Goal: Task Accomplishment & Management: Complete application form

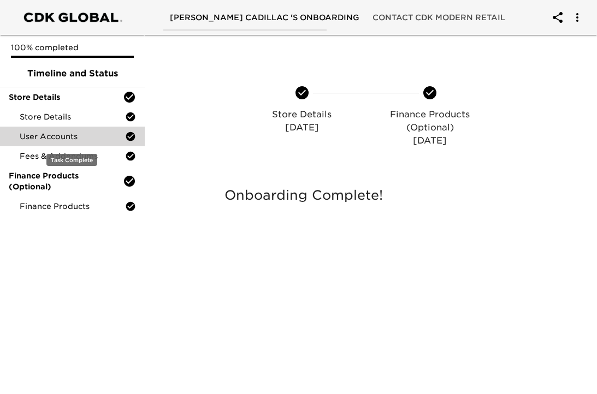
click at [73, 133] on span "User Accounts" at bounding box center [72, 136] width 105 height 11
click at [94, 137] on span "User Accounts" at bounding box center [72, 136] width 105 height 11
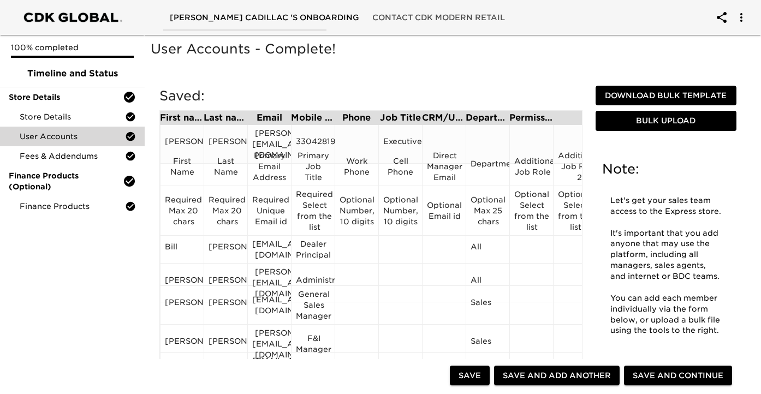
click at [184, 138] on div "[PERSON_NAME]" at bounding box center [182, 144] width 34 height 16
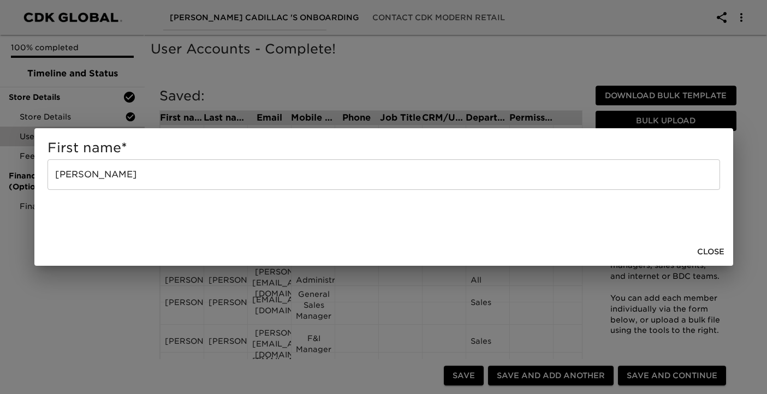
click at [100, 275] on div "First name * [PERSON_NAME] ​ Close" at bounding box center [383, 197] width 767 height 394
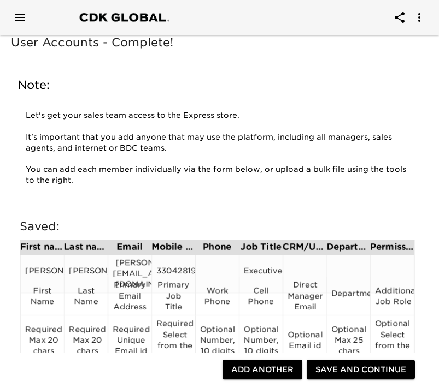
click at [132, 264] on div "[PERSON_NAME][EMAIL_ADDRESS][DOMAIN_NAME]" at bounding box center [130, 273] width 34 height 33
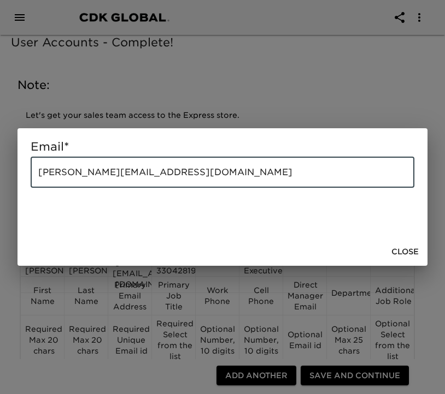
click at [171, 167] on input "[PERSON_NAME][EMAIL_ADDRESS][DOMAIN_NAME]" at bounding box center [222, 172] width 383 height 31
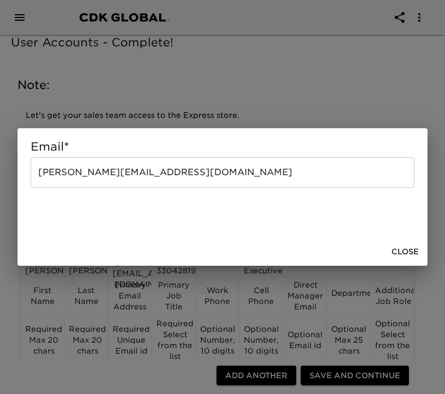
click at [116, 96] on div "Email * [PERSON_NAME][EMAIL_ADDRESS][DOMAIN_NAME] ​ Close" at bounding box center [222, 197] width 445 height 394
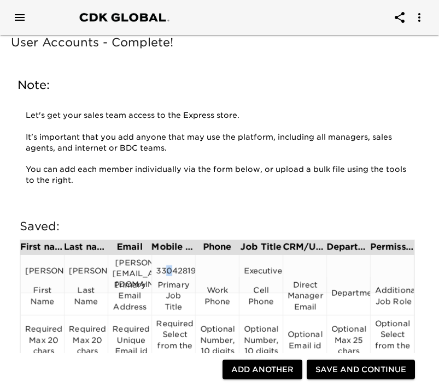
click at [169, 268] on div "3304281917" at bounding box center [173, 273] width 34 height 16
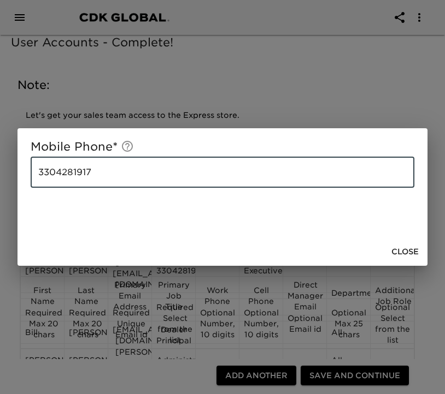
click at [121, 172] on input "3304281917" at bounding box center [222, 172] width 383 height 31
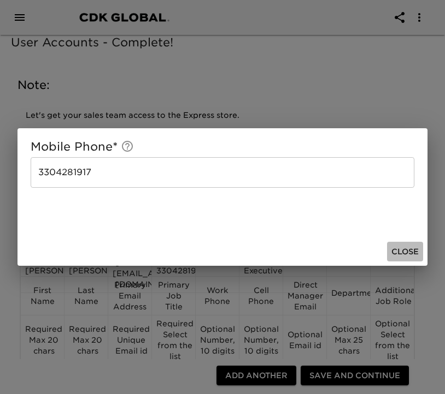
click at [401, 250] on span "Close" at bounding box center [404, 252] width 27 height 14
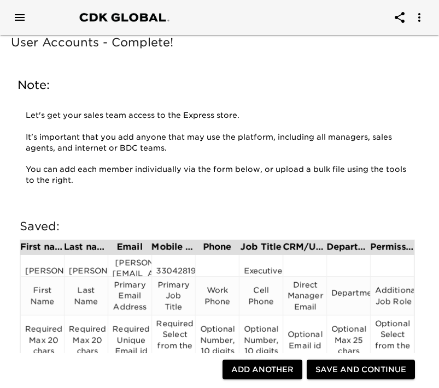
scroll to position [0, 21]
click at [252, 265] on div "Executive" at bounding box center [261, 273] width 34 height 16
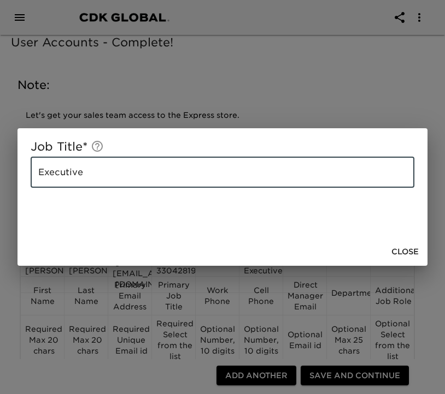
click at [159, 177] on input "Executive" at bounding box center [222, 172] width 383 height 31
click at [243, 91] on div "Job Title * Executive ​ Close" at bounding box center [222, 197] width 445 height 394
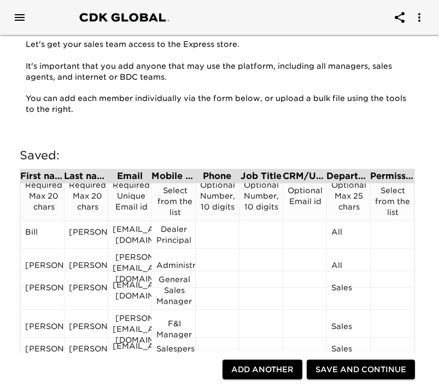
scroll to position [74, 0]
click at [135, 230] on div "[EMAIL_ADDRESS][DOMAIN_NAME]" at bounding box center [130, 234] width 34 height 22
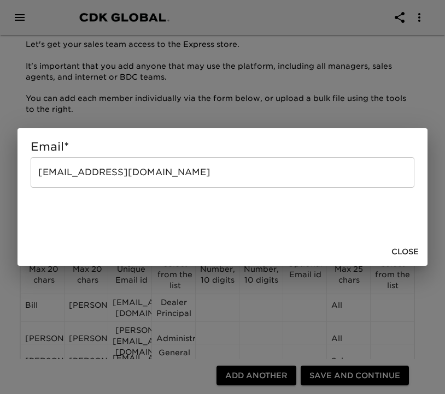
click at [111, 170] on input "[EMAIL_ADDRESS][DOMAIN_NAME]" at bounding box center [222, 172] width 383 height 31
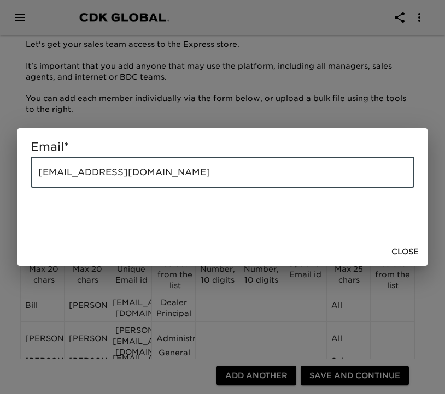
click at [111, 170] on input "[EMAIL_ADDRESS][DOMAIN_NAME]" at bounding box center [222, 172] width 383 height 31
click at [110, 170] on input "[EMAIL_ADDRESS][DOMAIN_NAME]" at bounding box center [222, 172] width 383 height 31
click at [103, 96] on div "Email * [EMAIL_ADDRESS][DOMAIN_NAME] ​ Close" at bounding box center [222, 197] width 445 height 394
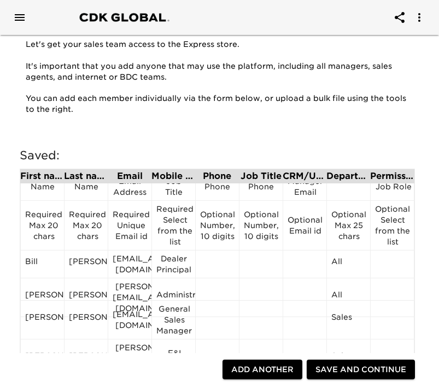
scroll to position [66, 0]
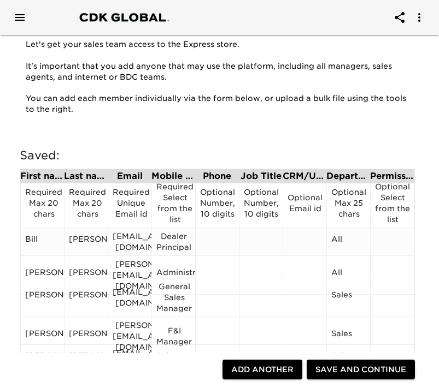
click at [171, 244] on div "Dealer Principal" at bounding box center [173, 242] width 34 height 22
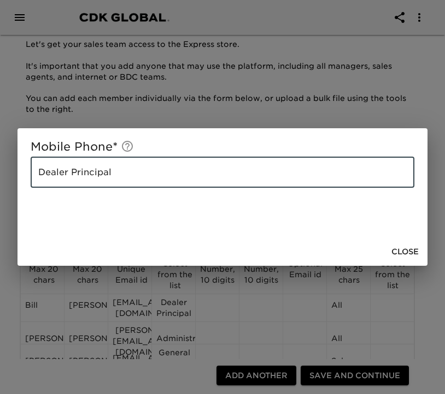
click at [128, 171] on input "Dealer Principal" at bounding box center [222, 172] width 383 height 31
click at [171, 108] on div "Mobile Phone * Dealer Principal ​ Close" at bounding box center [222, 197] width 445 height 394
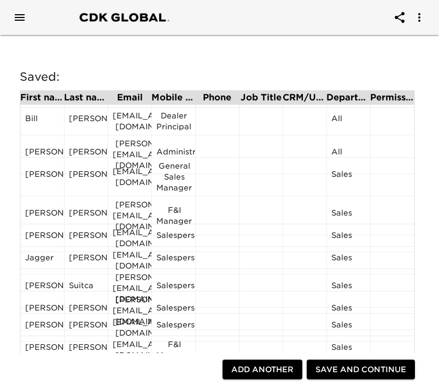
scroll to position [49, 0]
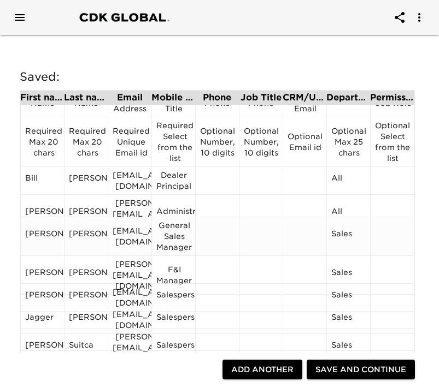
click at [127, 235] on div "[EMAIL_ADDRESS][DOMAIN_NAME]" at bounding box center [130, 237] width 34 height 22
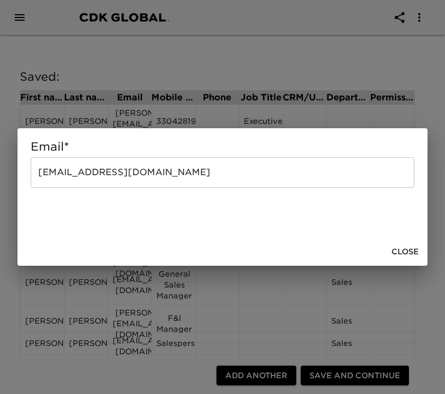
click at [138, 171] on input "[EMAIL_ADDRESS][DOMAIN_NAME]" at bounding box center [222, 172] width 383 height 31
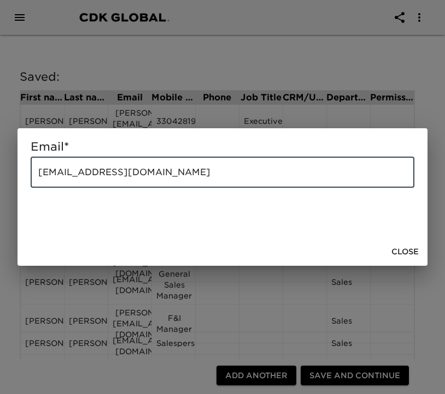
click at [138, 171] on input "[EMAIL_ADDRESS][DOMAIN_NAME]" at bounding box center [222, 172] width 383 height 31
click at [407, 253] on span "Close" at bounding box center [404, 252] width 27 height 14
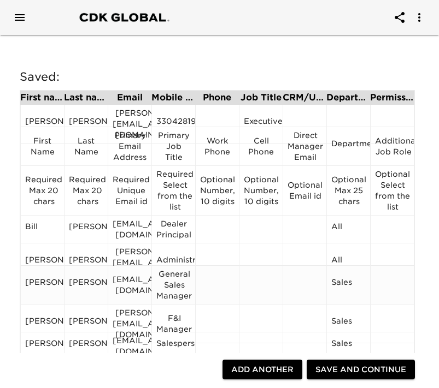
click at [177, 287] on div "General Sales Manager" at bounding box center [173, 285] width 34 height 33
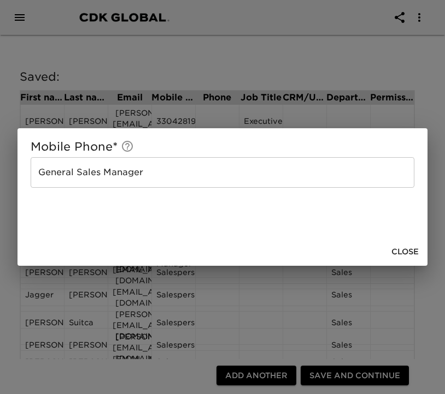
click at [177, 287] on div "Mobile Phone * General Sales Manager ​ Close" at bounding box center [222, 197] width 445 height 394
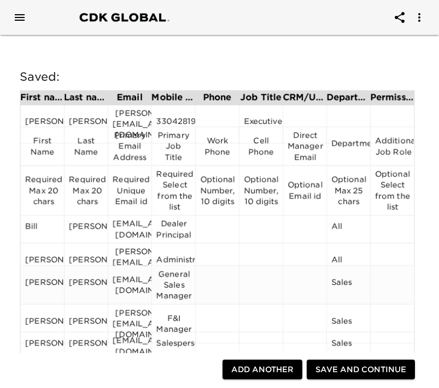
click at [174, 279] on div "General Sales Manager" at bounding box center [173, 285] width 34 height 33
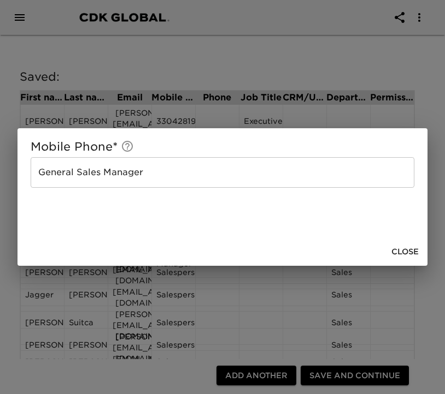
click at [174, 279] on div "Mobile Phone * General Sales Manager ​ Close" at bounding box center [222, 197] width 445 height 394
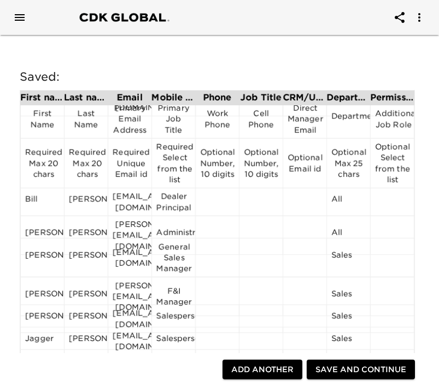
scroll to position [28, 0]
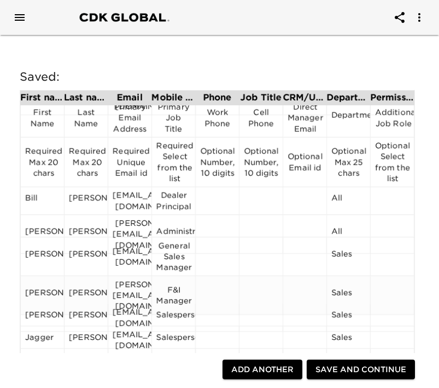
click at [137, 285] on div "[PERSON_NAME][EMAIL_ADDRESS][DOMAIN_NAME]" at bounding box center [130, 295] width 34 height 33
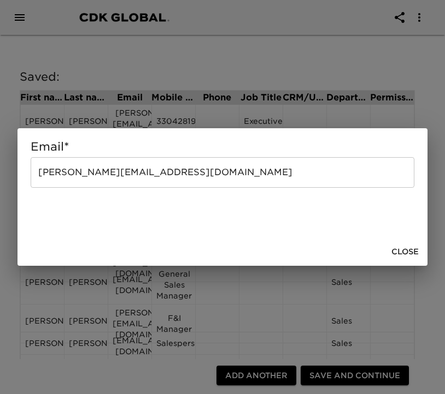
click at [155, 177] on input "[PERSON_NAME][EMAIL_ADDRESS][DOMAIN_NAME]" at bounding box center [222, 172] width 383 height 31
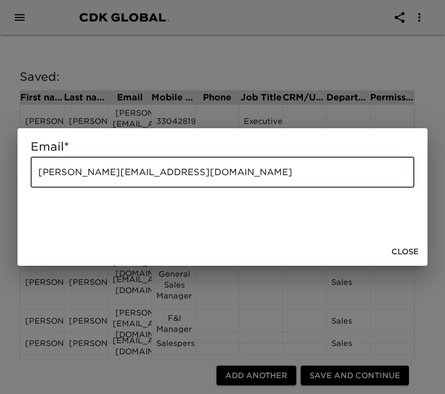
click at [155, 177] on input "[PERSON_NAME][EMAIL_ADDRESS][DOMAIN_NAME]" at bounding box center [222, 172] width 383 height 31
click at [141, 64] on div "Email * [PERSON_NAME][EMAIL_ADDRESS][DOMAIN_NAME] ​ Close" at bounding box center [222, 197] width 445 height 394
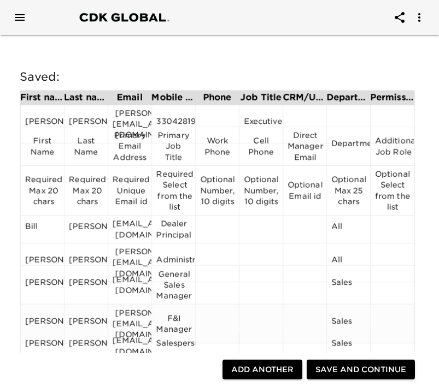
scroll to position [23, 0]
click at [174, 299] on div "General Sales Manager" at bounding box center [173, 285] width 34 height 33
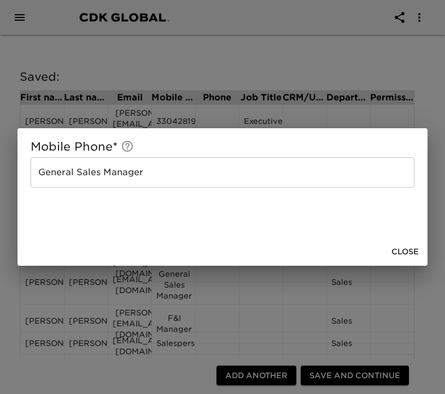
click at [419, 251] on button "Close" at bounding box center [405, 252] width 36 height 20
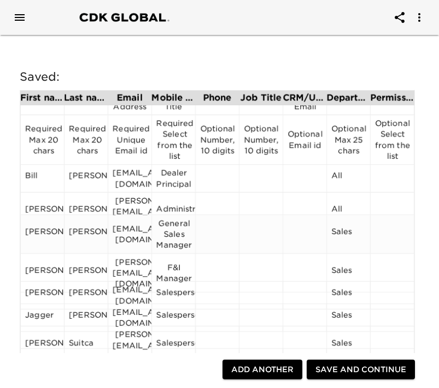
scroll to position [51, 0]
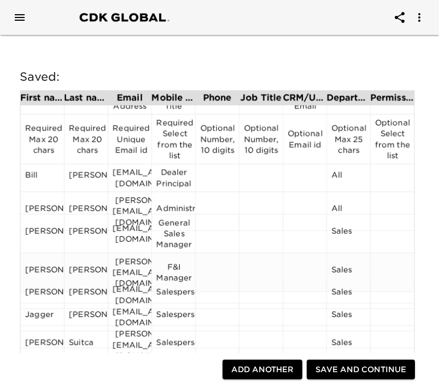
click at [178, 268] on div "F&I Manager" at bounding box center [173, 273] width 34 height 22
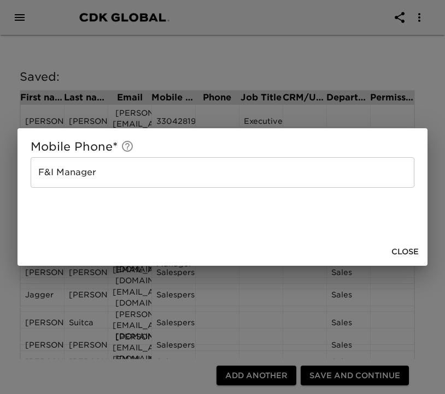
click at [119, 177] on input "F&I Manager" at bounding box center [222, 172] width 383 height 31
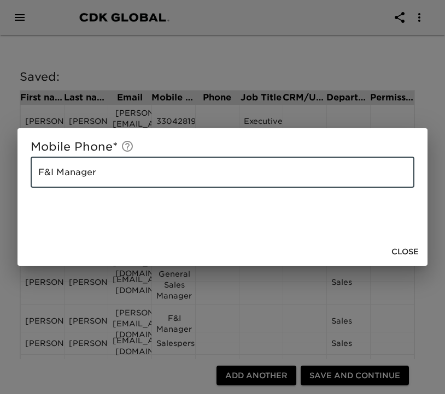
click at [119, 177] on input "F&I Manager" at bounding box center [222, 172] width 383 height 31
click at [410, 254] on span "Close" at bounding box center [404, 252] width 27 height 14
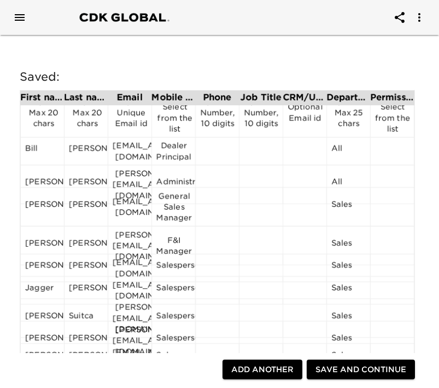
scroll to position [83, 0]
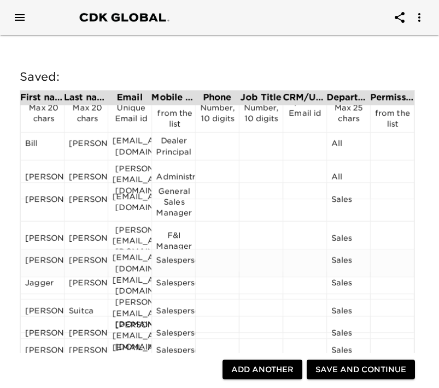
click at [129, 258] on div "[EMAIL_ADDRESS][DOMAIN_NAME]" at bounding box center [130, 263] width 34 height 22
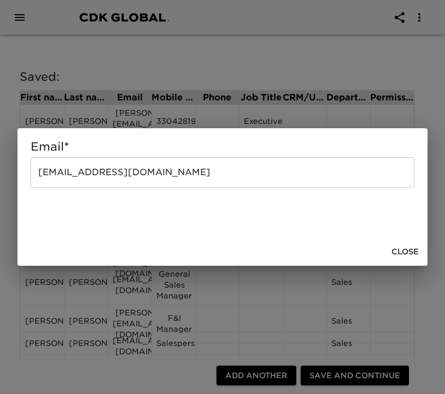
click at [134, 175] on input "[EMAIL_ADDRESS][DOMAIN_NAME]" at bounding box center [222, 172] width 383 height 31
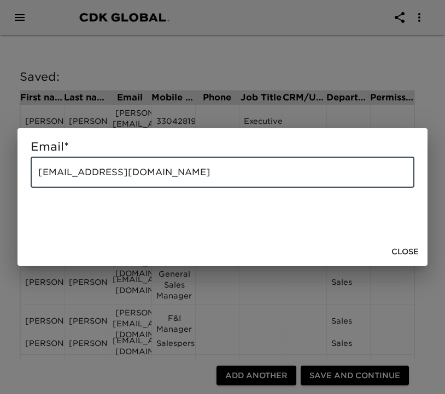
click at [134, 175] on input "[EMAIL_ADDRESS][DOMAIN_NAME]" at bounding box center [222, 172] width 383 height 31
click at [120, 70] on div "Email * [EMAIL_ADDRESS][DOMAIN_NAME] ​ Close" at bounding box center [222, 197] width 445 height 394
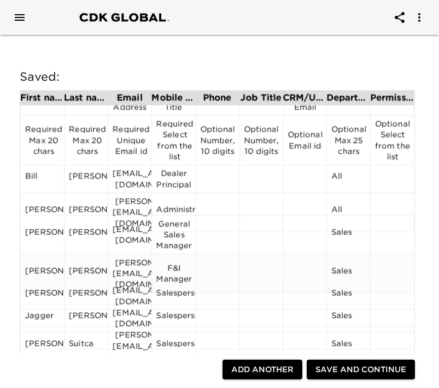
scroll to position [54, 0]
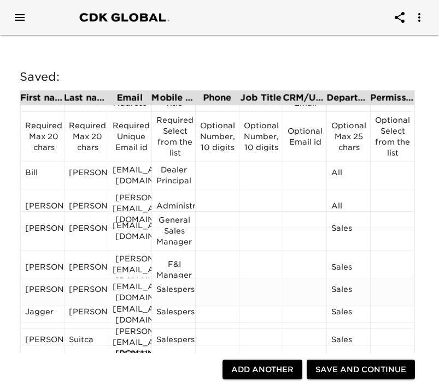
click at [173, 291] on div "Salesperson" at bounding box center [173, 292] width 34 height 16
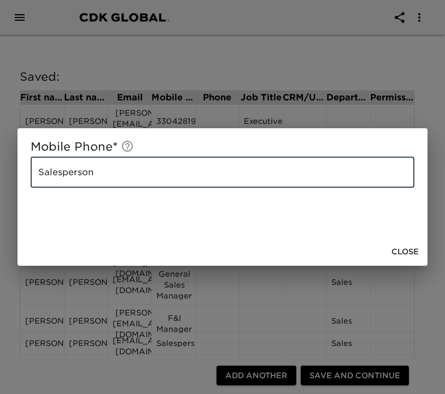
click at [114, 169] on input "Salesperson" at bounding box center [222, 172] width 383 height 31
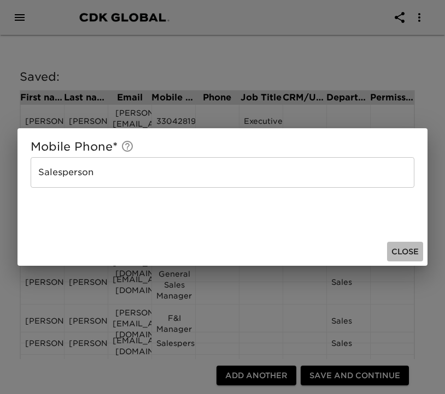
click at [404, 250] on span "Close" at bounding box center [404, 252] width 27 height 14
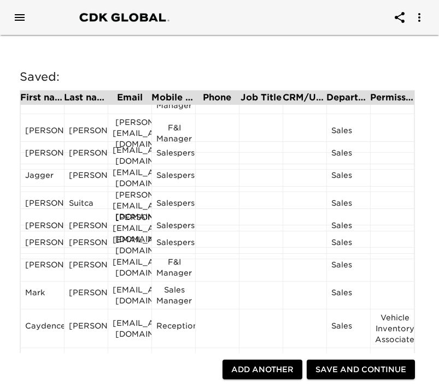
scroll to position [193, 0]
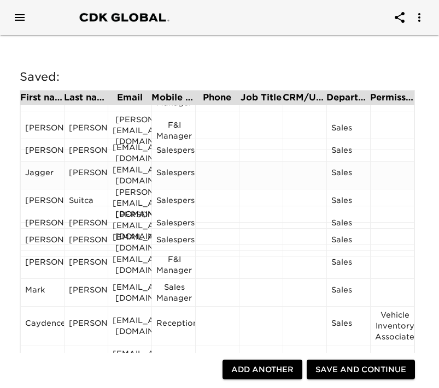
click at [132, 169] on div "[EMAIL_ADDRESS][DOMAIN_NAME]" at bounding box center [130, 175] width 34 height 22
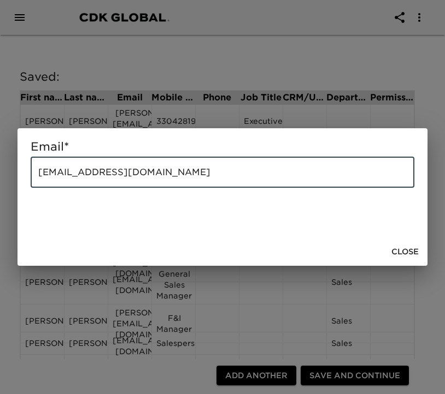
click at [132, 170] on input "[EMAIL_ADDRESS][DOMAIN_NAME]" at bounding box center [222, 172] width 383 height 31
click at [133, 170] on input "[EMAIL_ADDRESS][DOMAIN_NAME]" at bounding box center [222, 172] width 383 height 31
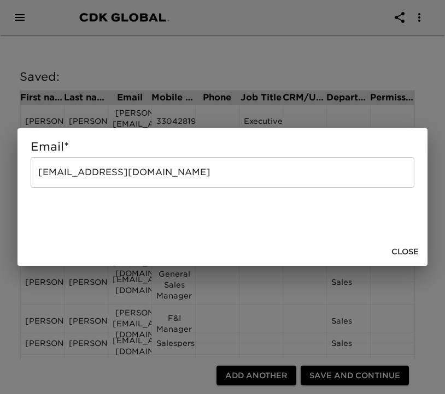
click at [137, 61] on div "Email * [PERSON_NAME][EMAIL_ADDRESS][DOMAIN_NAME] ​ Close" at bounding box center [222, 197] width 445 height 394
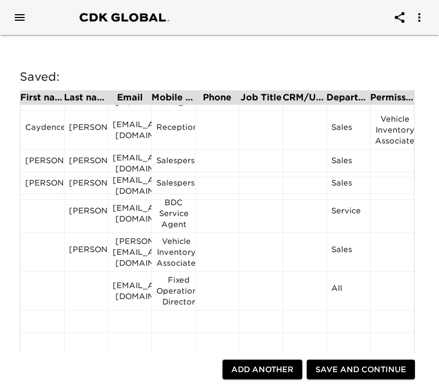
scroll to position [402, 0]
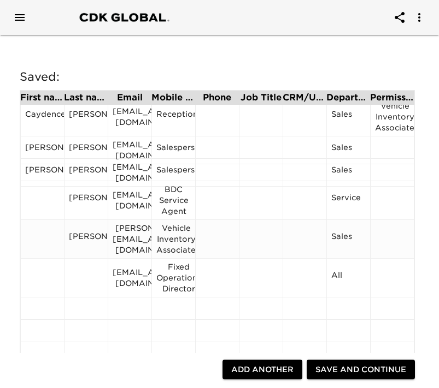
click at [130, 234] on div "[PERSON_NAME][EMAIL_ADDRESS][DOMAIN_NAME]" at bounding box center [130, 239] width 34 height 33
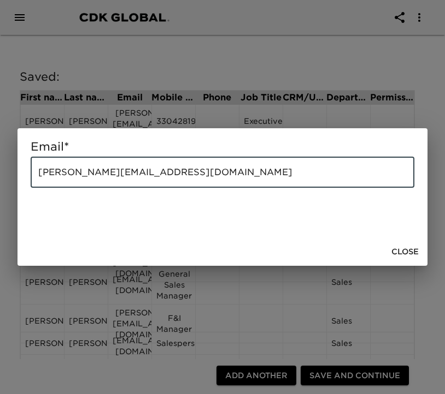
click at [135, 169] on input "[PERSON_NAME][EMAIL_ADDRESS][DOMAIN_NAME]" at bounding box center [222, 172] width 383 height 31
click at [400, 253] on span "Close" at bounding box center [404, 252] width 27 height 14
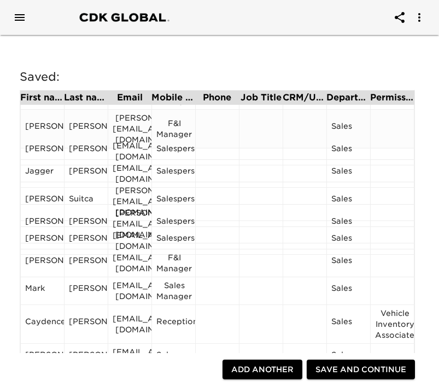
scroll to position [199, 0]
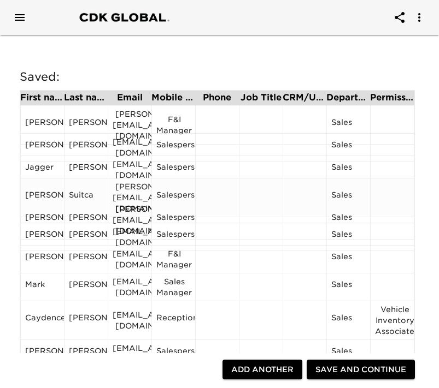
click at [122, 187] on div "[PERSON_NAME][EMAIL_ADDRESS][DOMAIN_NAME]" at bounding box center [130, 197] width 34 height 33
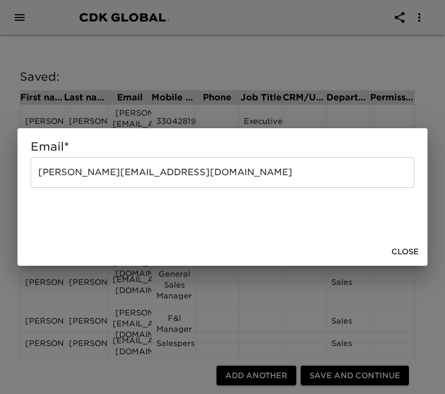
click at [120, 168] on input "[PERSON_NAME][EMAIL_ADDRESS][DOMAIN_NAME]" at bounding box center [222, 172] width 383 height 31
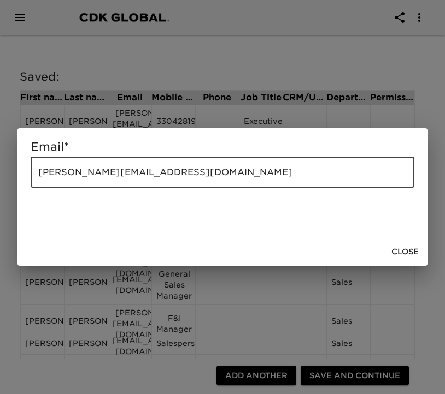
click at [120, 168] on input "[PERSON_NAME][EMAIL_ADDRESS][DOMAIN_NAME]" at bounding box center [222, 172] width 383 height 31
click at [402, 249] on span "Close" at bounding box center [404, 252] width 27 height 14
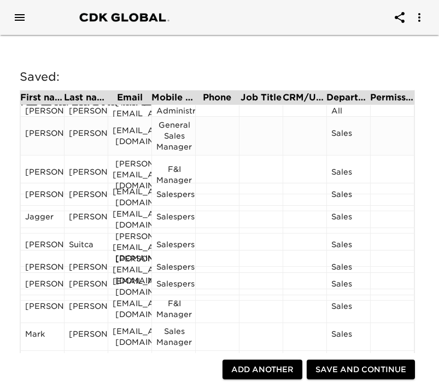
scroll to position [153, 0]
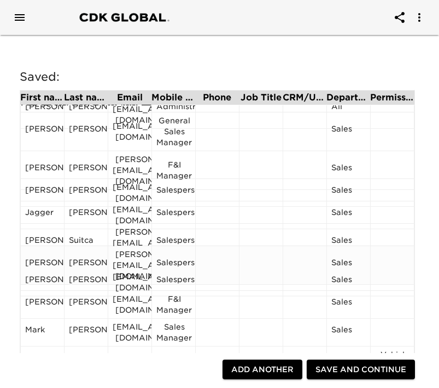
click at [129, 255] on div "[PERSON_NAME][EMAIL_ADDRESS][DOMAIN_NAME]" at bounding box center [130, 265] width 34 height 33
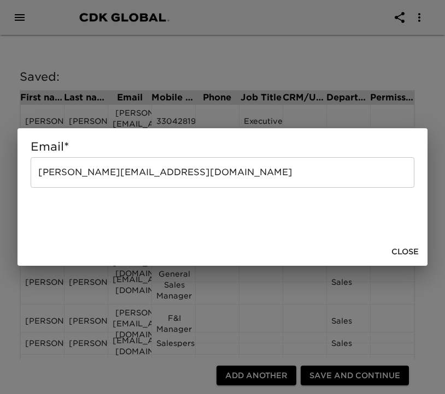
click at [93, 171] on input "[PERSON_NAME][EMAIL_ADDRESS][DOMAIN_NAME]" at bounding box center [222, 172] width 383 height 31
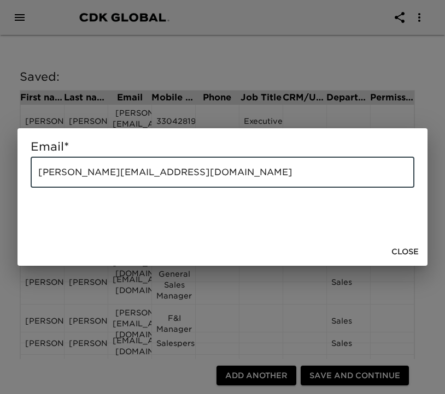
click at [93, 172] on input "[PERSON_NAME][EMAIL_ADDRESS][DOMAIN_NAME]" at bounding box center [222, 172] width 383 height 31
click at [405, 250] on span "Close" at bounding box center [404, 252] width 27 height 14
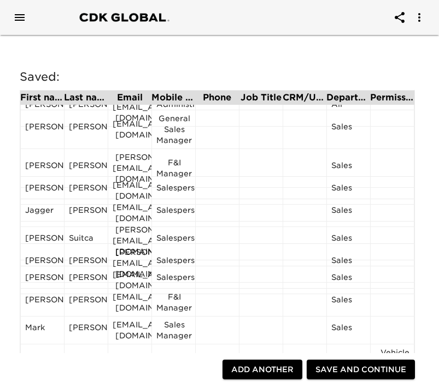
scroll to position [175, 0]
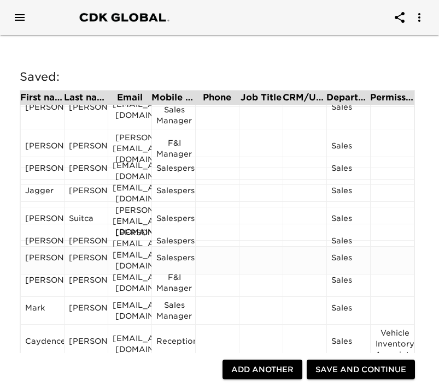
click at [132, 256] on div "[EMAIL_ADDRESS][DOMAIN_NAME]" at bounding box center [130, 261] width 34 height 22
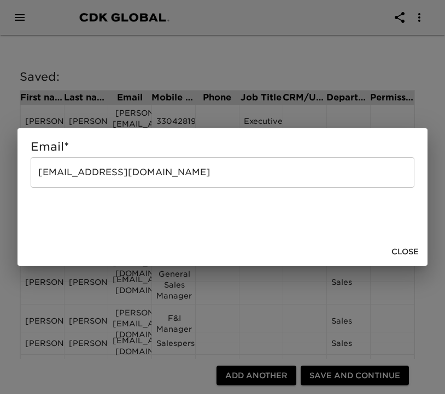
click at [104, 176] on input "[EMAIL_ADDRESS][DOMAIN_NAME]" at bounding box center [222, 172] width 383 height 31
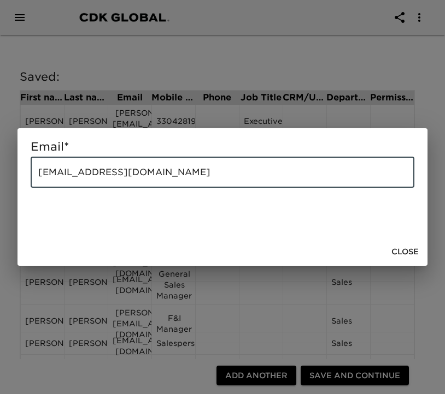
click at [104, 176] on input "[EMAIL_ADDRESS][DOMAIN_NAME]" at bounding box center [222, 172] width 383 height 31
click at [402, 252] on span "Close" at bounding box center [404, 252] width 27 height 14
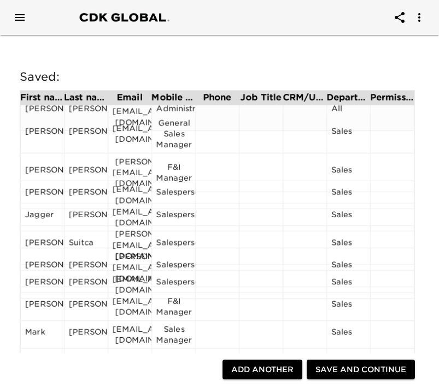
scroll to position [161, 0]
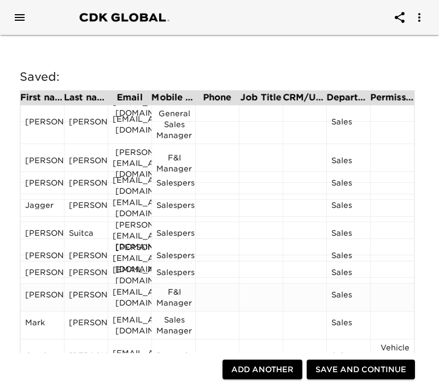
click at [120, 298] on div "[EMAIL_ADDRESS][DOMAIN_NAME]" at bounding box center [130, 298] width 34 height 22
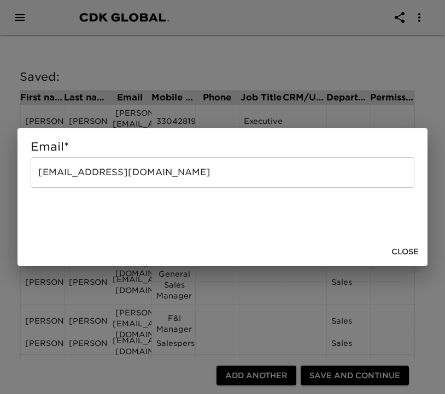
click at [84, 171] on input "[EMAIL_ADDRESS][DOMAIN_NAME]" at bounding box center [222, 172] width 383 height 31
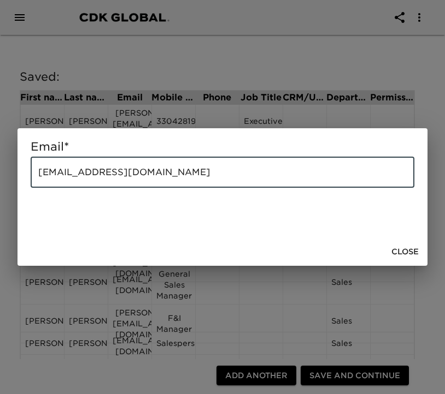
click at [84, 171] on input "[EMAIL_ADDRESS][DOMAIN_NAME]" at bounding box center [222, 172] width 383 height 31
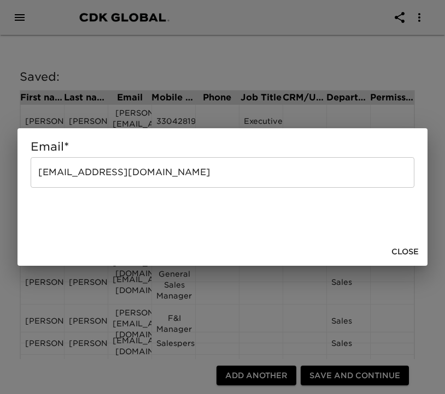
click at [157, 89] on div "Email * [EMAIL_ADDRESS][DOMAIN_NAME] ​ Close" at bounding box center [222, 197] width 445 height 394
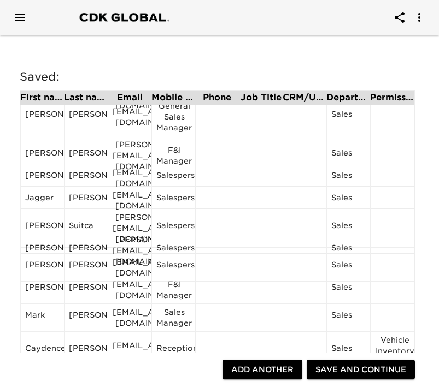
scroll to position [183, 0]
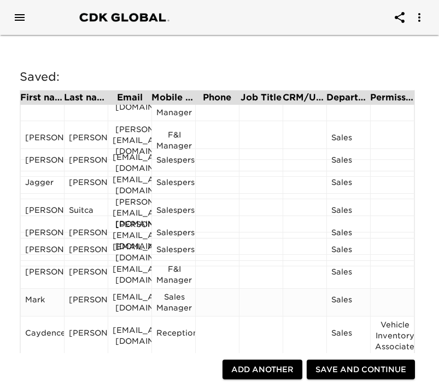
click at [129, 299] on div "[EMAIL_ADDRESS][DOMAIN_NAME]" at bounding box center [130, 303] width 34 height 22
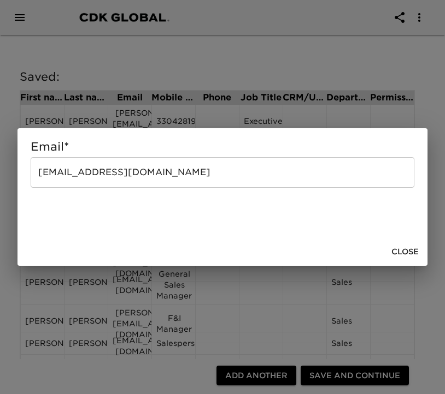
click at [99, 174] on input "[EMAIL_ADDRESS][DOMAIN_NAME]" at bounding box center [222, 172] width 383 height 31
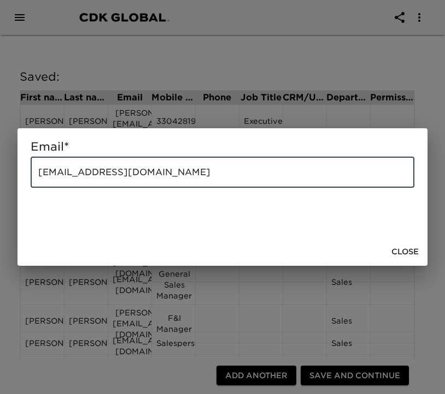
click at [99, 174] on input "[EMAIL_ADDRESS][DOMAIN_NAME]" at bounding box center [222, 172] width 383 height 31
click at [401, 248] on span "Close" at bounding box center [404, 252] width 27 height 14
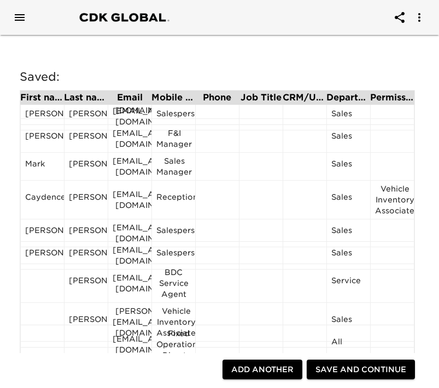
scroll to position [320, 0]
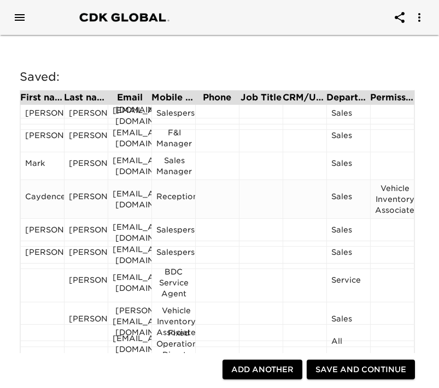
click at [132, 198] on div "[EMAIL_ADDRESS][DOMAIN_NAME]" at bounding box center [130, 199] width 34 height 22
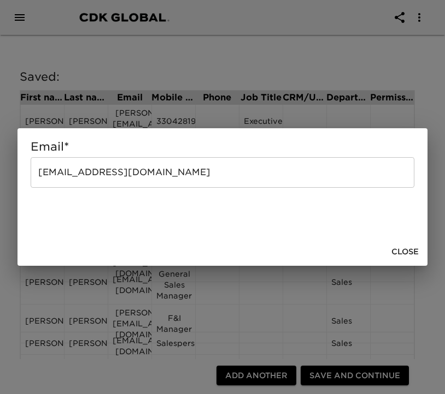
click at [123, 171] on input "[EMAIL_ADDRESS][DOMAIN_NAME]" at bounding box center [222, 172] width 383 height 31
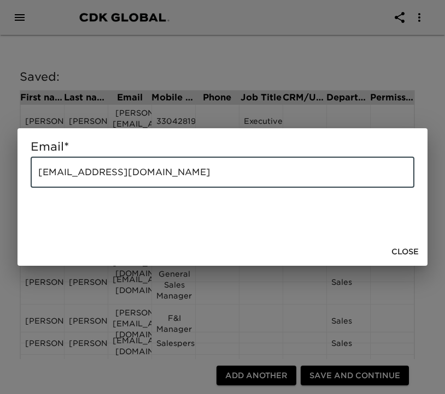
click at [123, 171] on input "[EMAIL_ADDRESS][DOMAIN_NAME]" at bounding box center [222, 172] width 383 height 31
click at [124, 68] on div "Email * [EMAIL_ADDRESS][DOMAIN_NAME] ​ Close" at bounding box center [222, 197] width 445 height 394
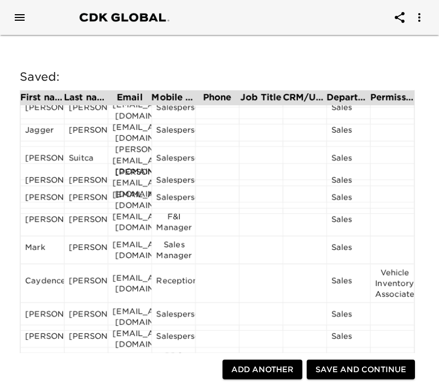
scroll to position [236, 0]
click at [132, 310] on div "[EMAIL_ADDRESS][DOMAIN_NAME]" at bounding box center [130, 316] width 34 height 22
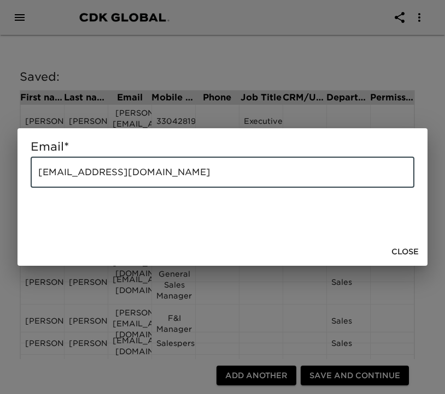
click at [123, 176] on input "[EMAIL_ADDRESS][DOMAIN_NAME]" at bounding box center [222, 172] width 383 height 31
click at [404, 254] on span "Close" at bounding box center [404, 252] width 27 height 14
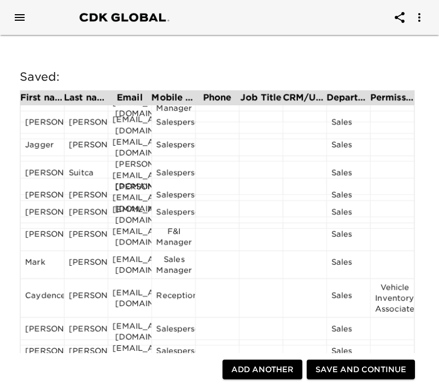
scroll to position [222, 0]
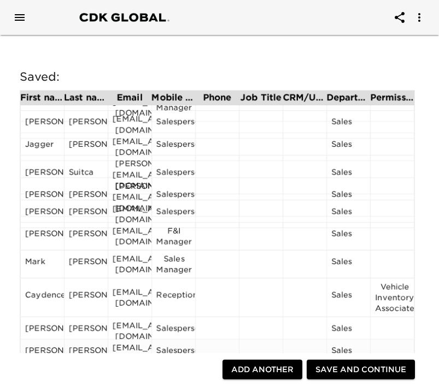
click at [125, 348] on div "[EMAIL_ADDRESS][DOMAIN_NAME]" at bounding box center [130, 353] width 34 height 22
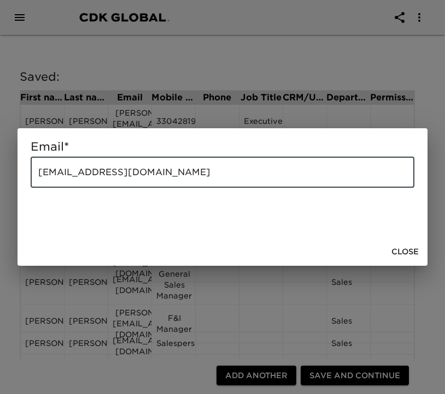
click at [106, 176] on input "[EMAIL_ADDRESS][DOMAIN_NAME]" at bounding box center [222, 172] width 383 height 31
click at [408, 250] on span "Close" at bounding box center [404, 252] width 27 height 14
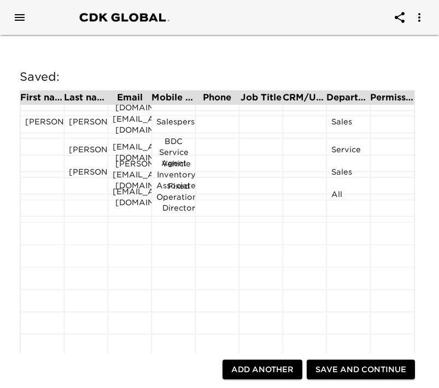
scroll to position [452, 0]
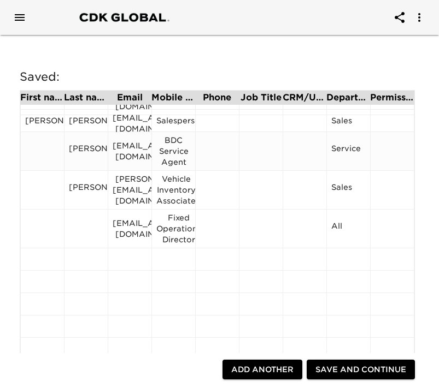
click at [128, 150] on div "[EMAIL_ADDRESS][DOMAIN_NAME]" at bounding box center [130, 151] width 34 height 22
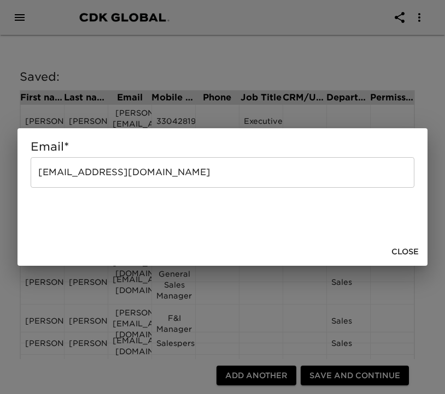
click at [120, 168] on input "[EMAIL_ADDRESS][DOMAIN_NAME]" at bounding box center [222, 172] width 383 height 31
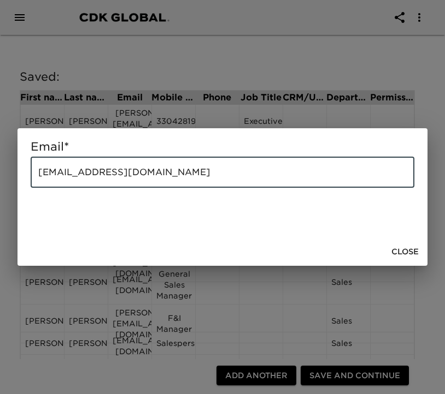
click at [120, 168] on input "[EMAIL_ADDRESS][DOMAIN_NAME]" at bounding box center [222, 172] width 383 height 31
click at [397, 255] on span "Close" at bounding box center [404, 252] width 27 height 14
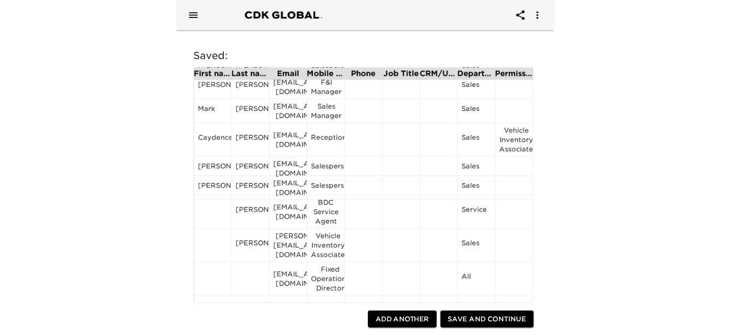
scroll to position [360, 0]
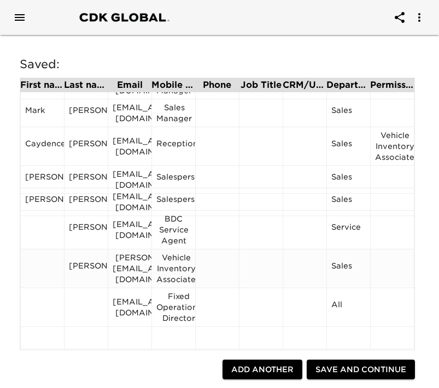
click at [171, 263] on div "Vehicle Inventory Associate" at bounding box center [173, 268] width 34 height 33
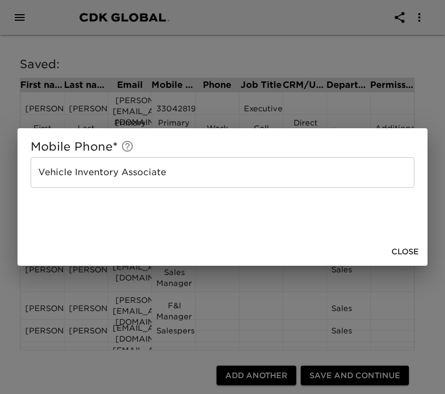
click at [133, 176] on input "Vehicle Inventory Associate" at bounding box center [222, 172] width 383 height 31
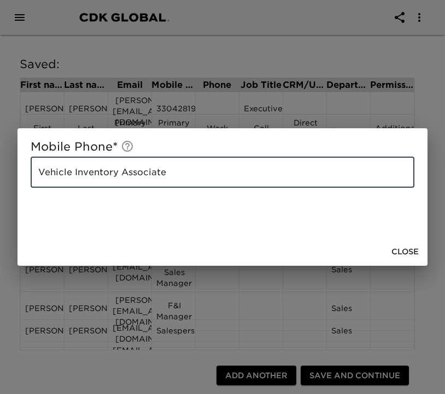
click at [133, 176] on input "Vehicle Inventory Associate" at bounding box center [222, 172] width 383 height 31
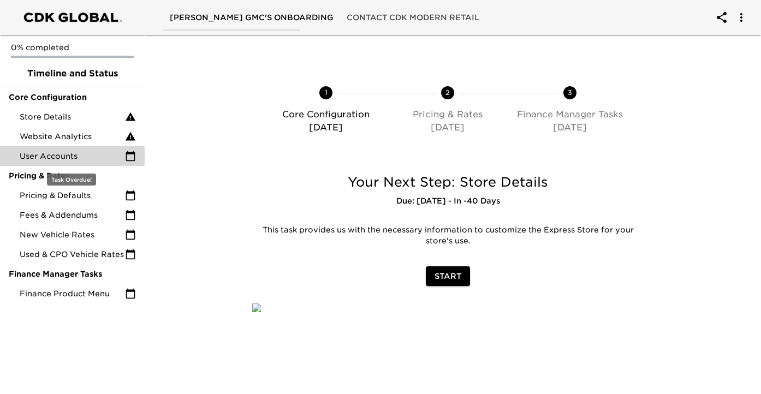
click at [79, 146] on div "User Accounts" at bounding box center [72, 156] width 145 height 20
